Goal: Submit feedback/report problem

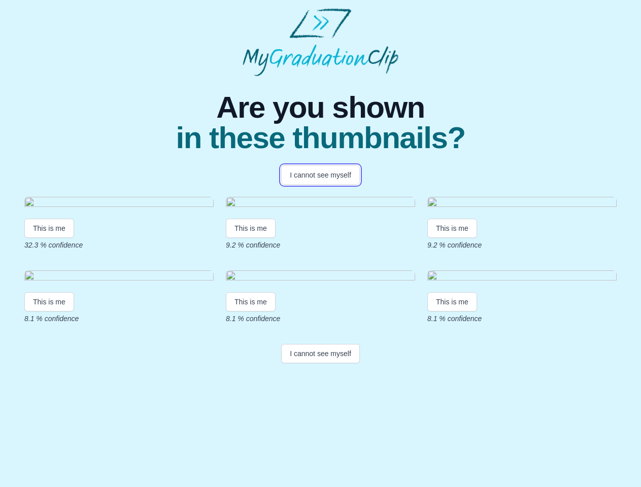
click at [320, 175] on button "I cannot see myself" at bounding box center [320, 174] width 79 height 19
click at [49, 320] on html "Are you shown in these thumbnails? I cannot see myself This is me 32.3 % confid…" at bounding box center [320, 188] width 641 height 376
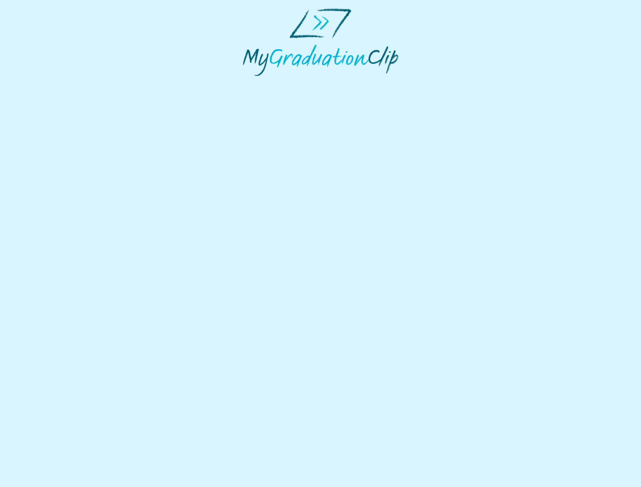
click at [252, 84] on html at bounding box center [320, 42] width 641 height 84
click at [455, 84] on html at bounding box center [320, 42] width 641 height 84
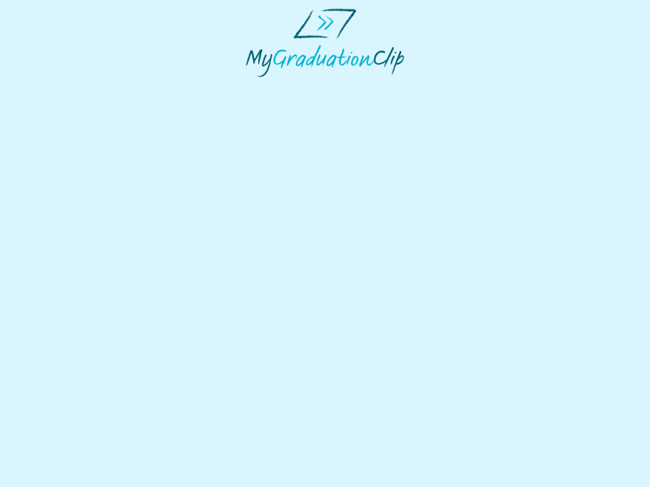
click at [49, 85] on html at bounding box center [325, 42] width 650 height 85
click at [252, 85] on html at bounding box center [325, 42] width 650 height 85
click at [455, 85] on html at bounding box center [325, 42] width 650 height 85
